Goal: Information Seeking & Learning: Find specific fact

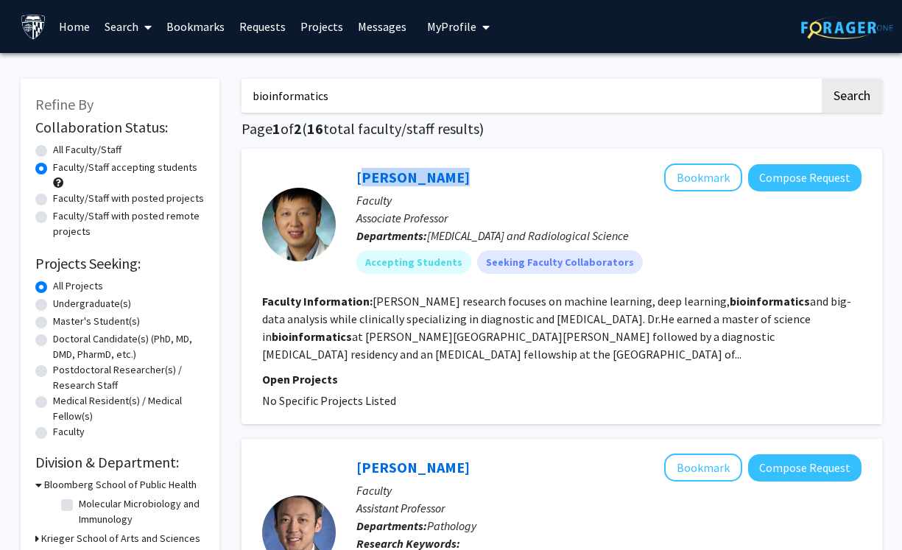
drag, startPoint x: 444, startPoint y: 177, endPoint x: 347, endPoint y: 178, distance: 96.4
click at [347, 178] on div "Harrison Bai Bookmark Compose Request Faculty Associate Professor Departments: …" at bounding box center [599, 223] width 526 height 121
copy link "Harrison Bai"
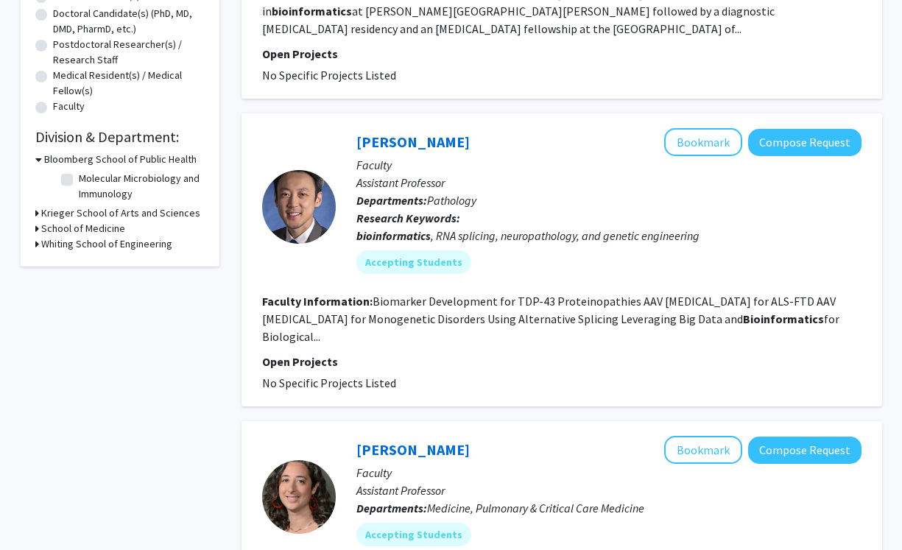
scroll to position [342, 0]
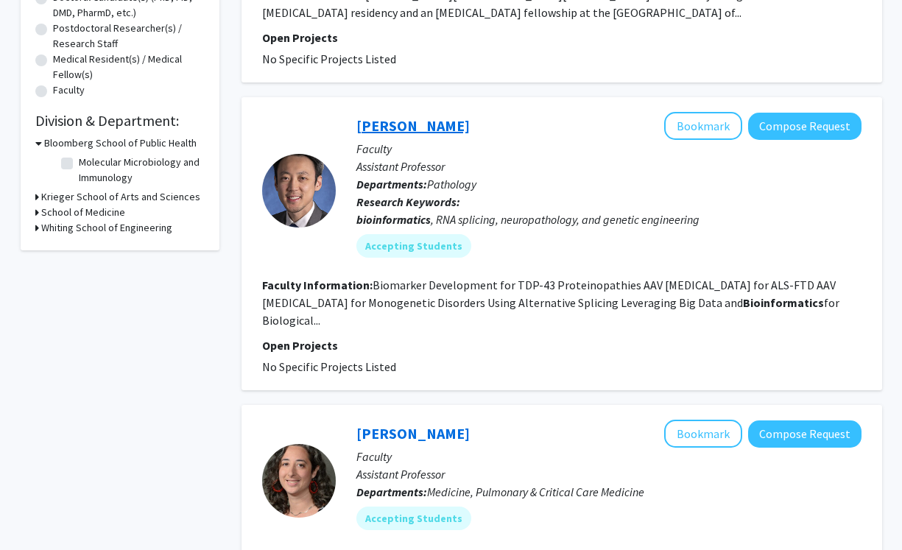
drag, startPoint x: 454, startPoint y: 119, endPoint x: 356, endPoint y: 125, distance: 98.1
click at [356, 125] on div "Jonathan Ling Bookmark Compose Request" at bounding box center [608, 126] width 505 height 28
copy link "Jonathan Ling"
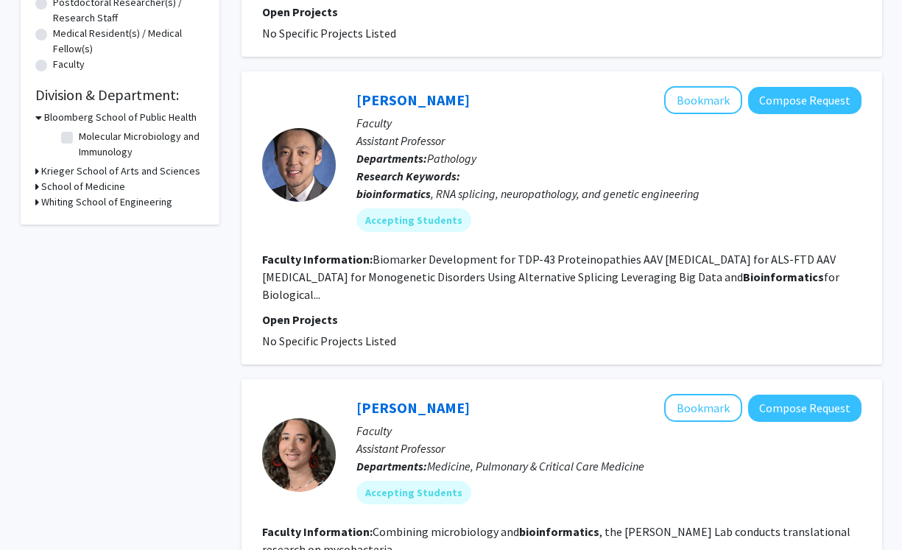
scroll to position [369, 0]
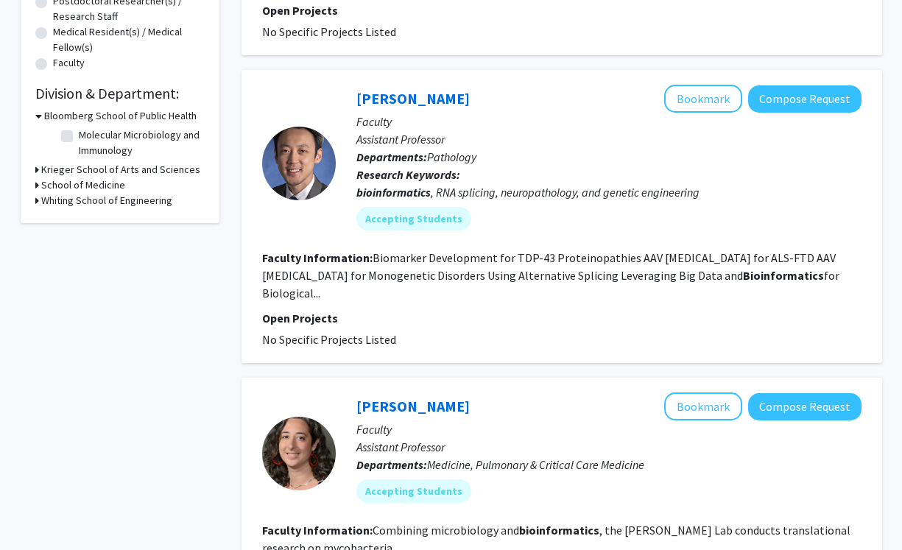
click at [384, 111] on div "Jonathan Ling Bookmark Compose Request" at bounding box center [608, 99] width 505 height 28
click at [390, 100] on link "Jonathan Ling" at bounding box center [412, 98] width 113 height 18
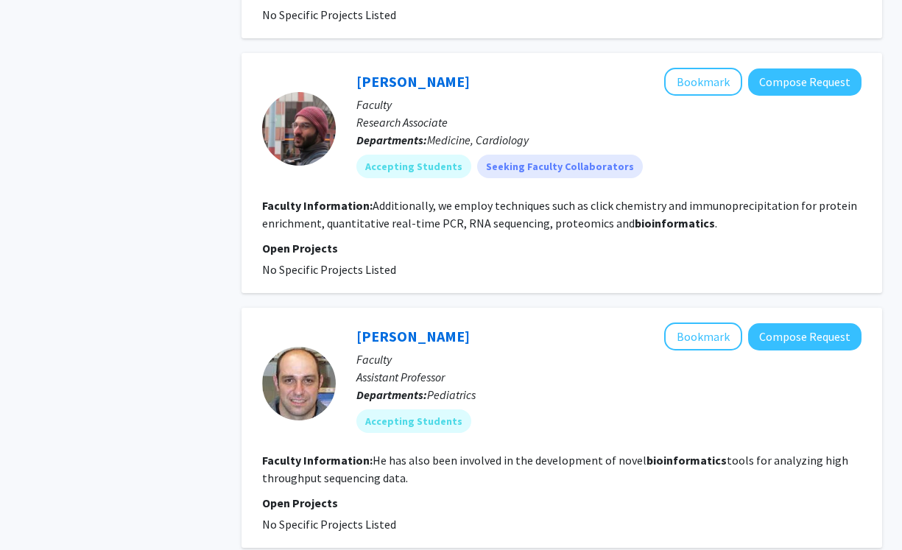
scroll to position [1477, 0]
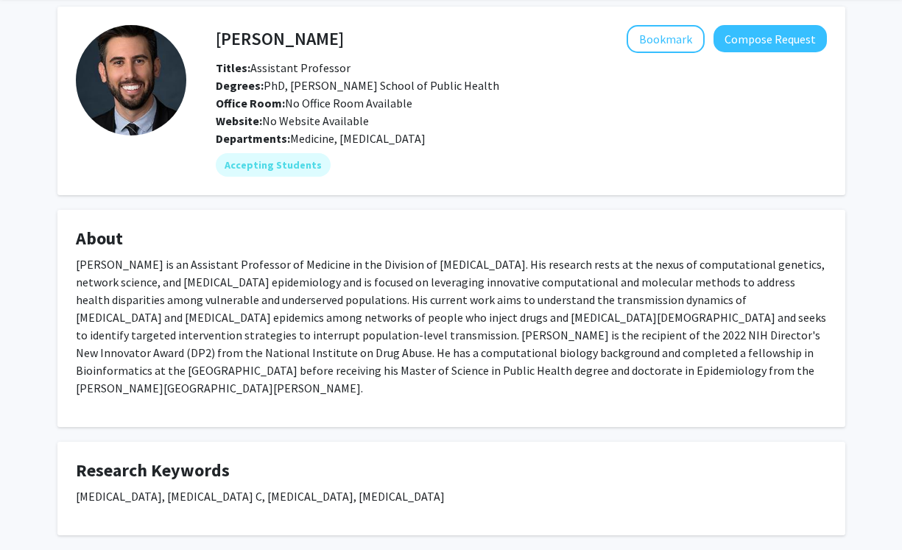
scroll to position [59, 0]
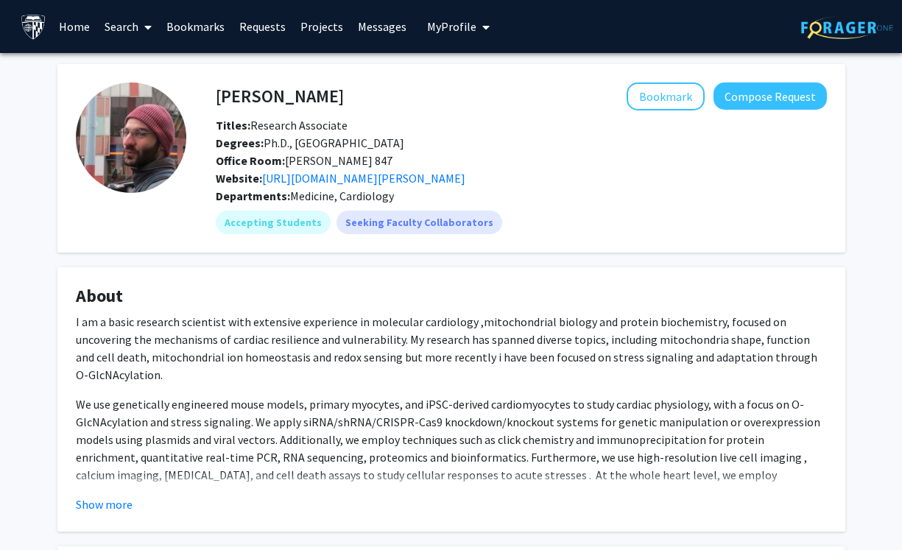
drag, startPoint x: 406, startPoint y: 101, endPoint x: 194, endPoint y: 101, distance: 212.0
click at [194, 101] on div "[PERSON_NAME] Bookmark Compose Request Titles: Research Associate Degrees: Ph.D…" at bounding box center [506, 158] width 640 height 152
click at [217, 85] on div "[PERSON_NAME] Bookmark Compose Request" at bounding box center [521, 96] width 633 height 28
copy h4 "[PERSON_NAME]"
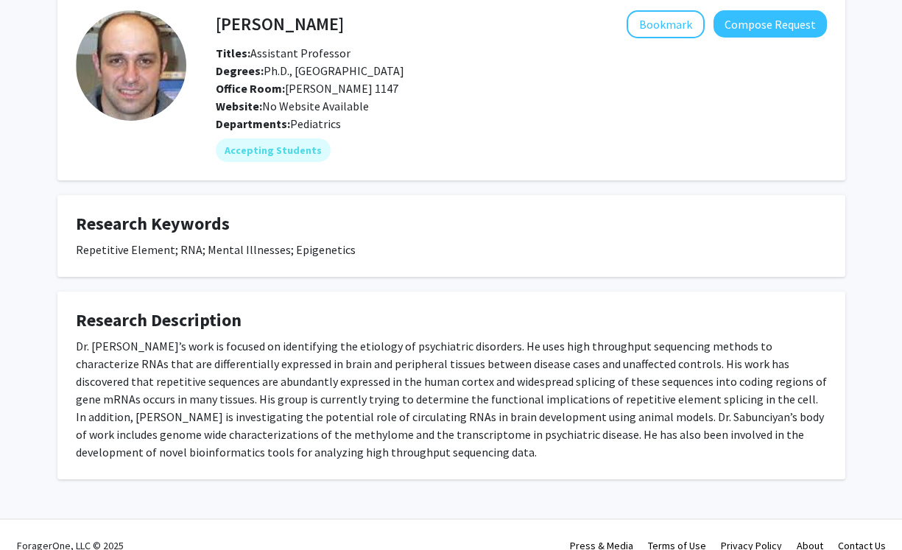
scroll to position [74, 0]
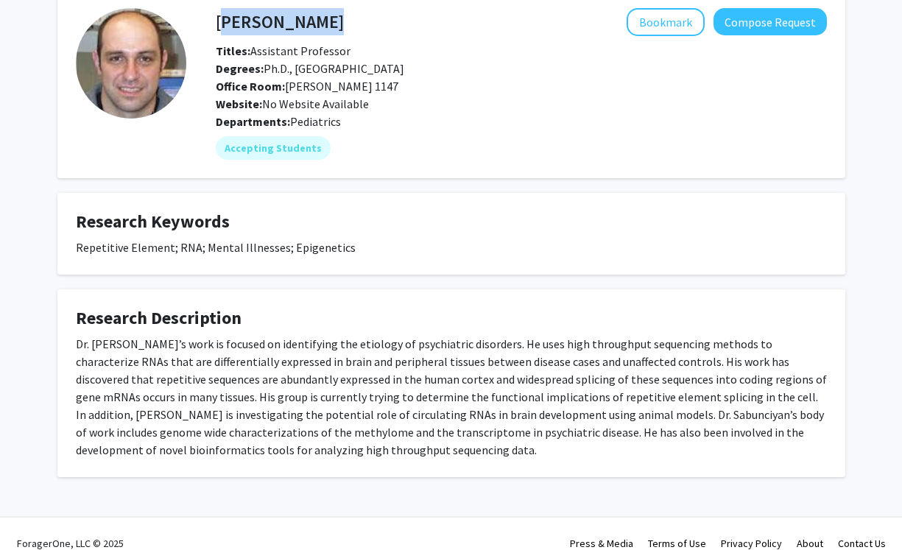
drag, startPoint x: 382, startPoint y: 24, endPoint x: 216, endPoint y: 24, distance: 166.4
click at [216, 24] on div "Sarven Sabunciyan Bookmark Compose Request" at bounding box center [521, 22] width 633 height 28
copy h4 "Sarven Sabunciyan"
